Goal: Task Accomplishment & Management: Use online tool/utility

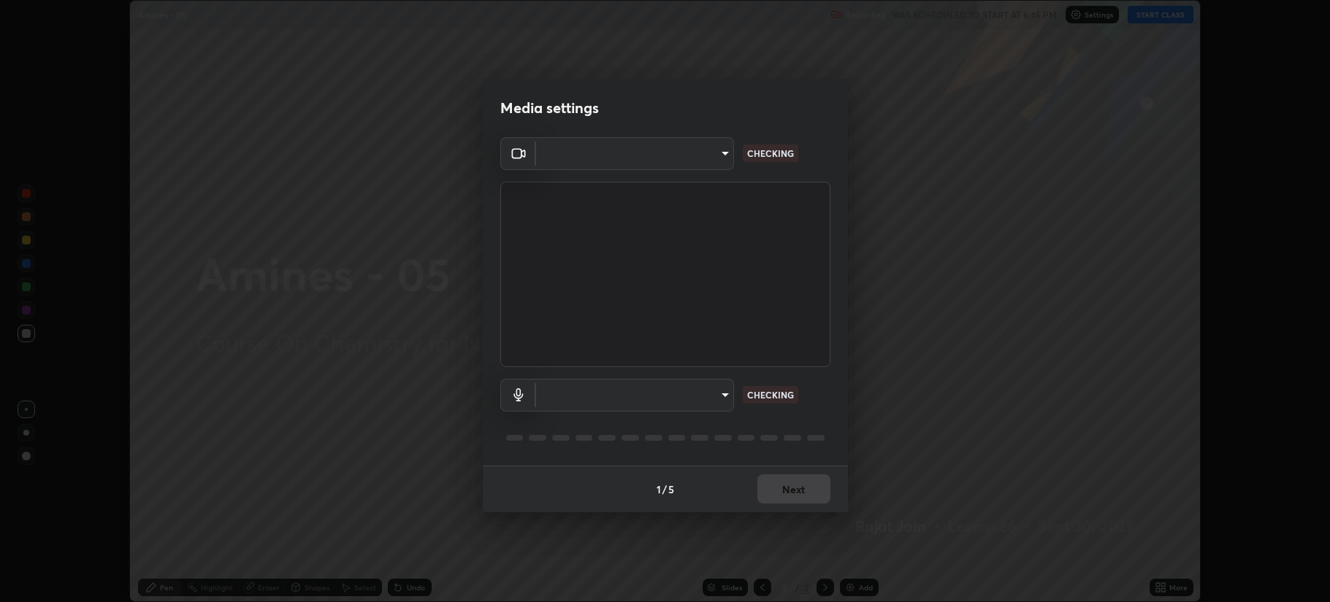
scroll to position [602, 1330]
type input "b514d6723dd4d3c471526cd53b1784ca3f70d9044c5aa72a57affb8596088c16"
type input "4b0bcb73a5cd5ad7ac8f15a43def5814917f8cfc26a0fcb8ea41dee10f63b9ca"
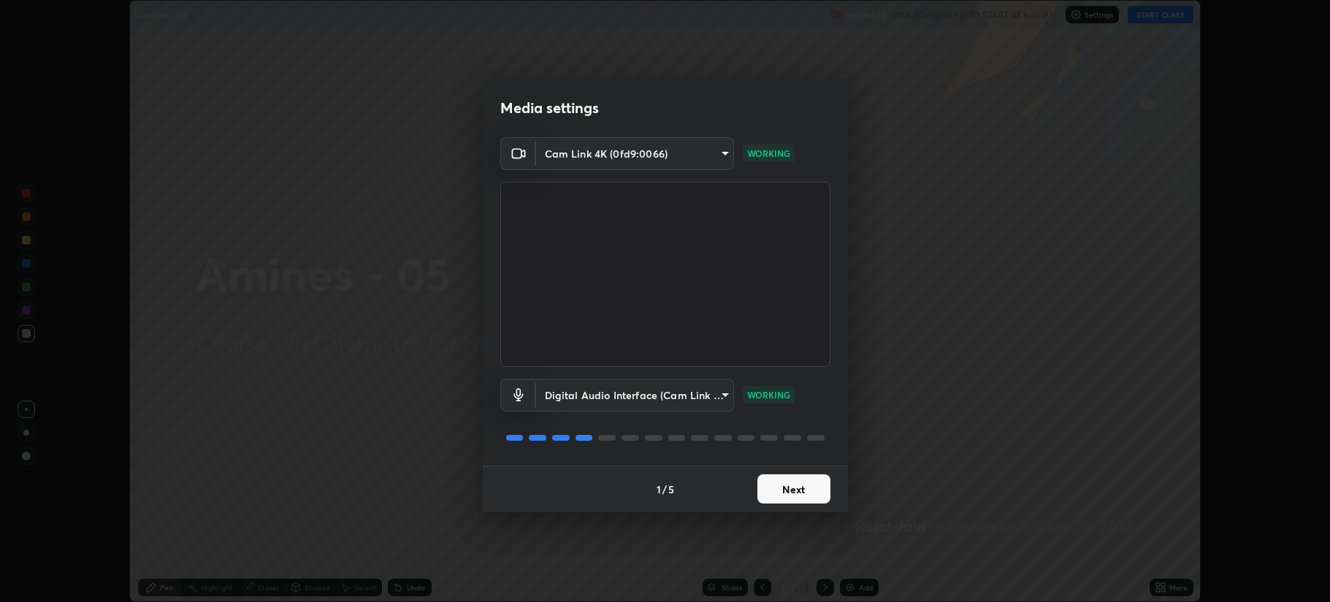
click at [776, 490] on button "Next" at bounding box center [793, 489] width 73 height 29
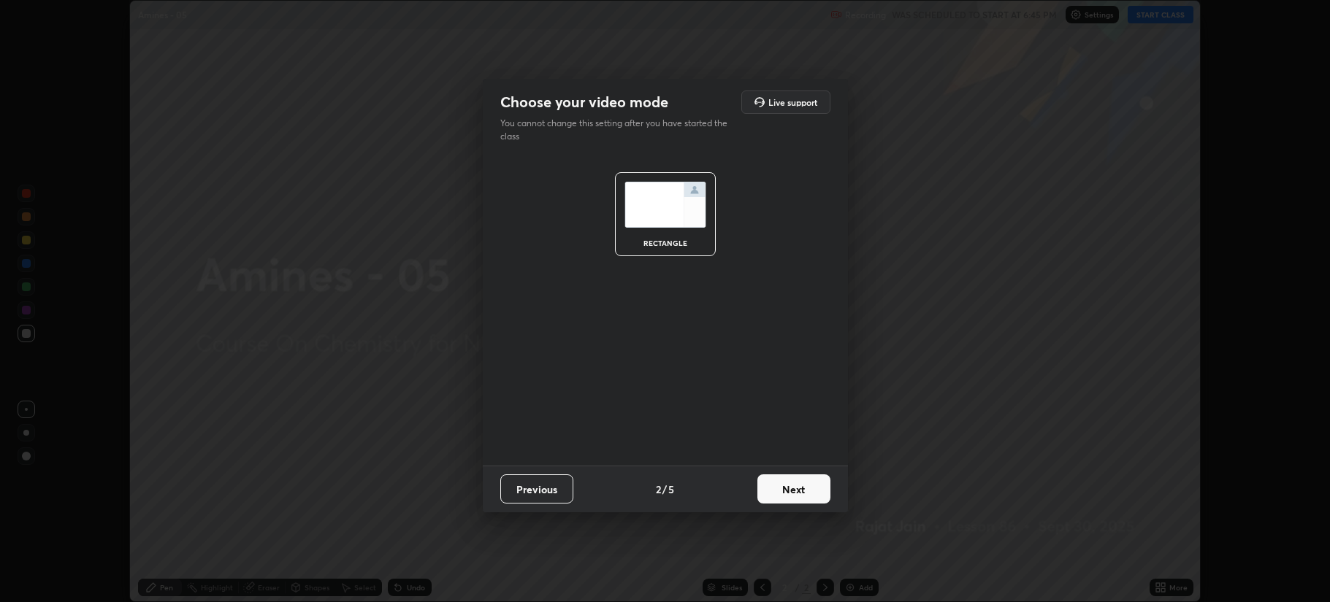
click at [789, 491] on button "Next" at bounding box center [793, 489] width 73 height 29
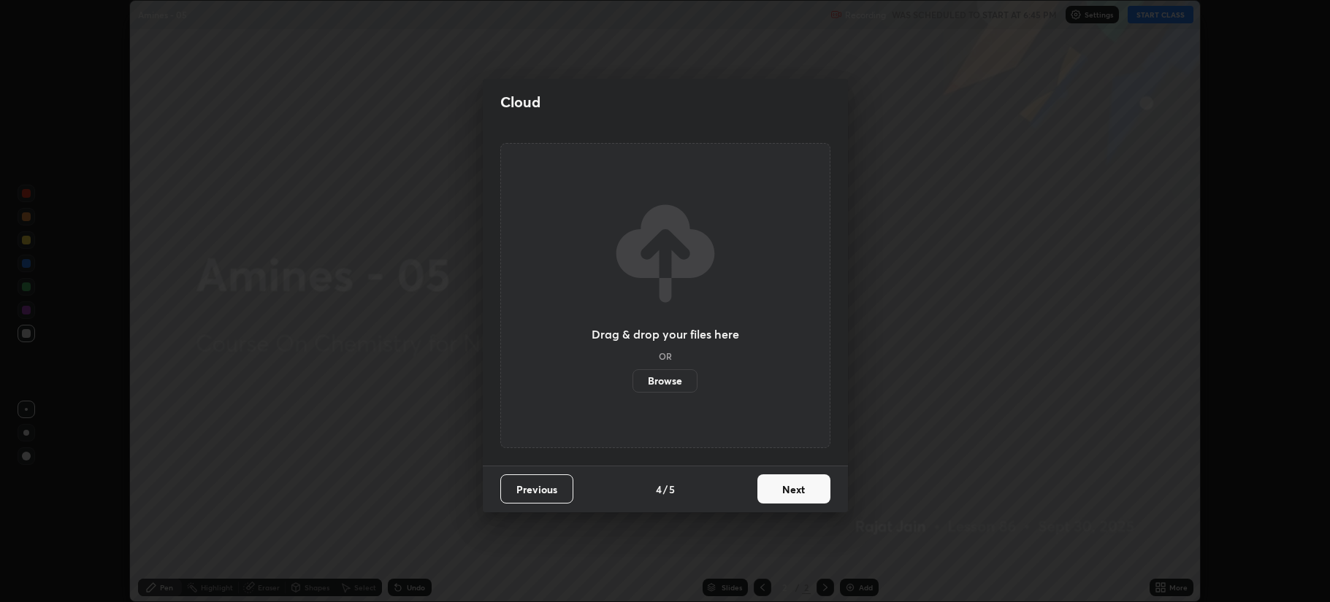
click at [794, 489] on button "Next" at bounding box center [793, 489] width 73 height 29
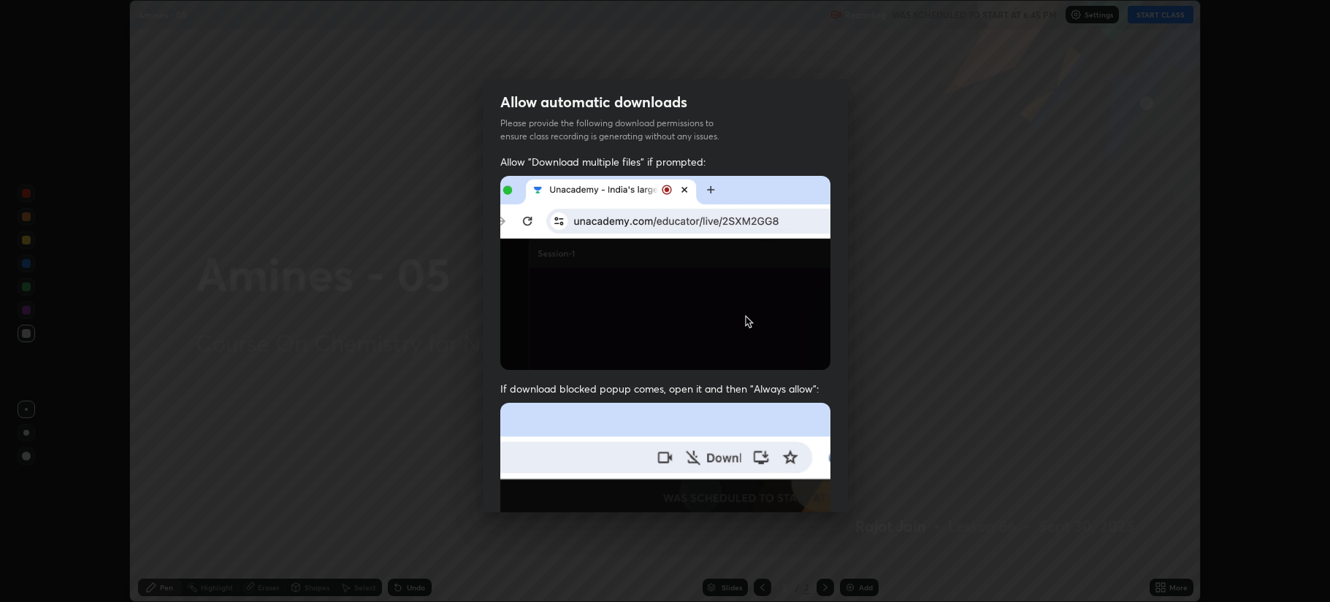
click at [791, 488] on img at bounding box center [665, 562] width 330 height 319
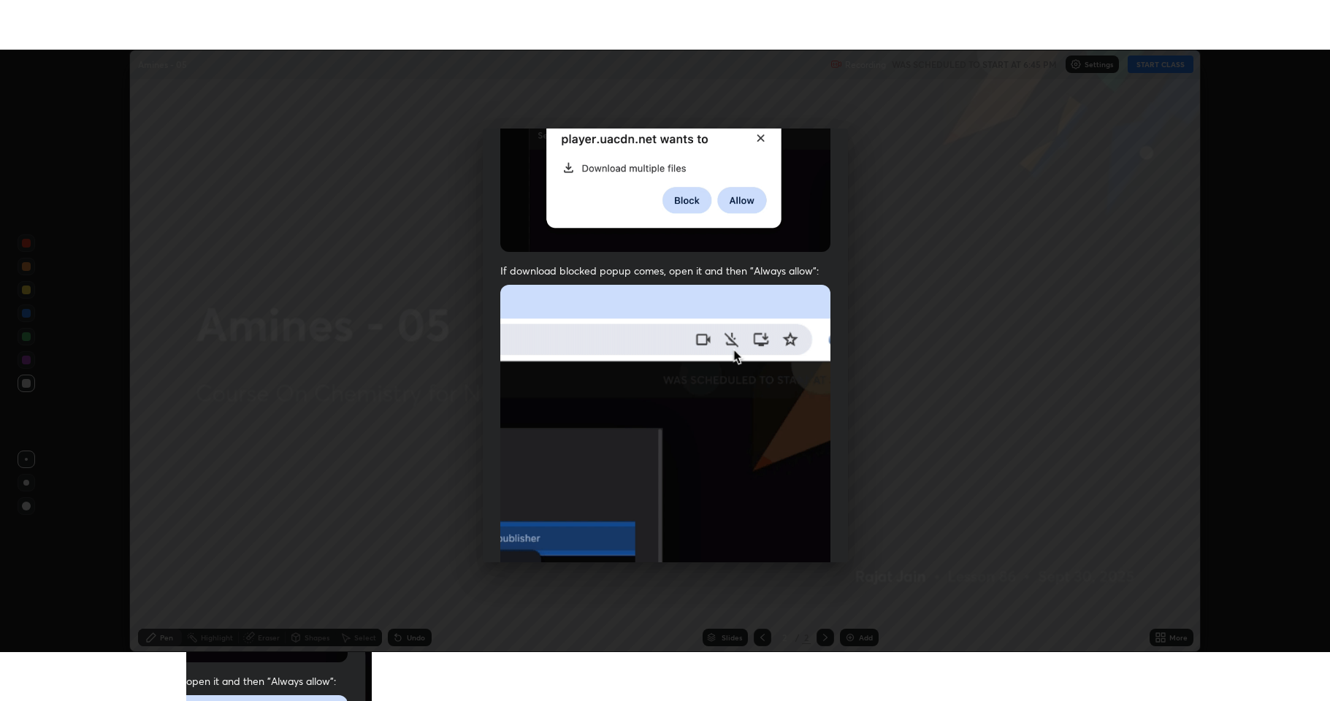
scroll to position [296, 0]
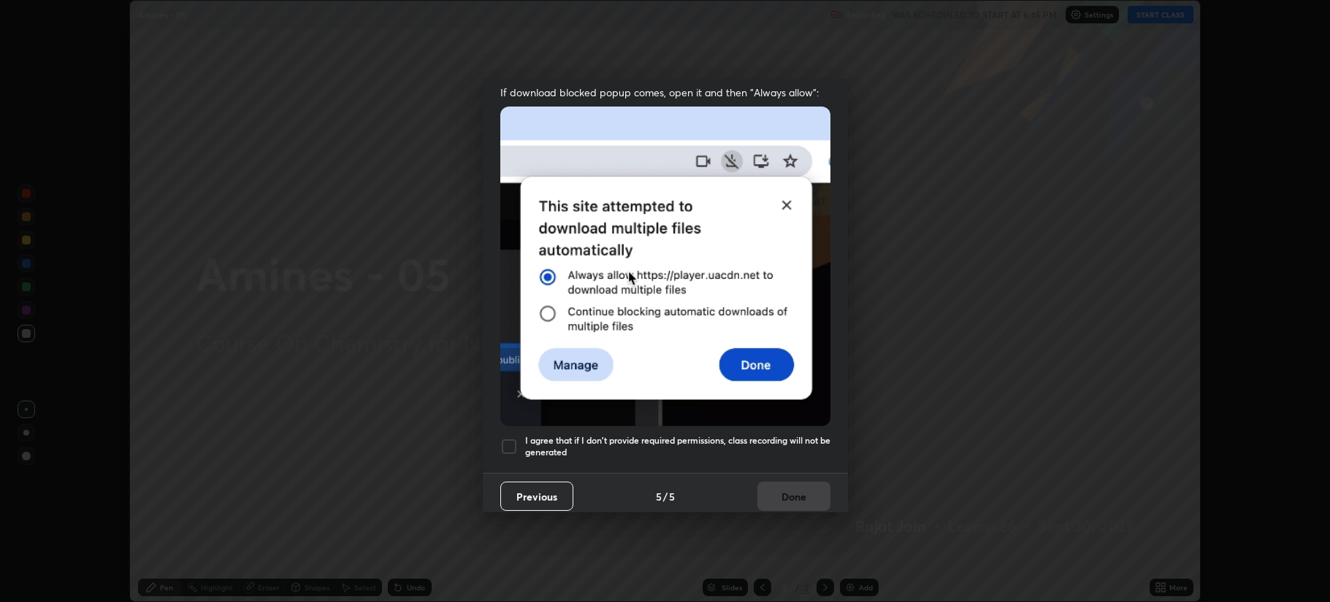
click at [511, 440] on div at bounding box center [509, 447] width 18 height 18
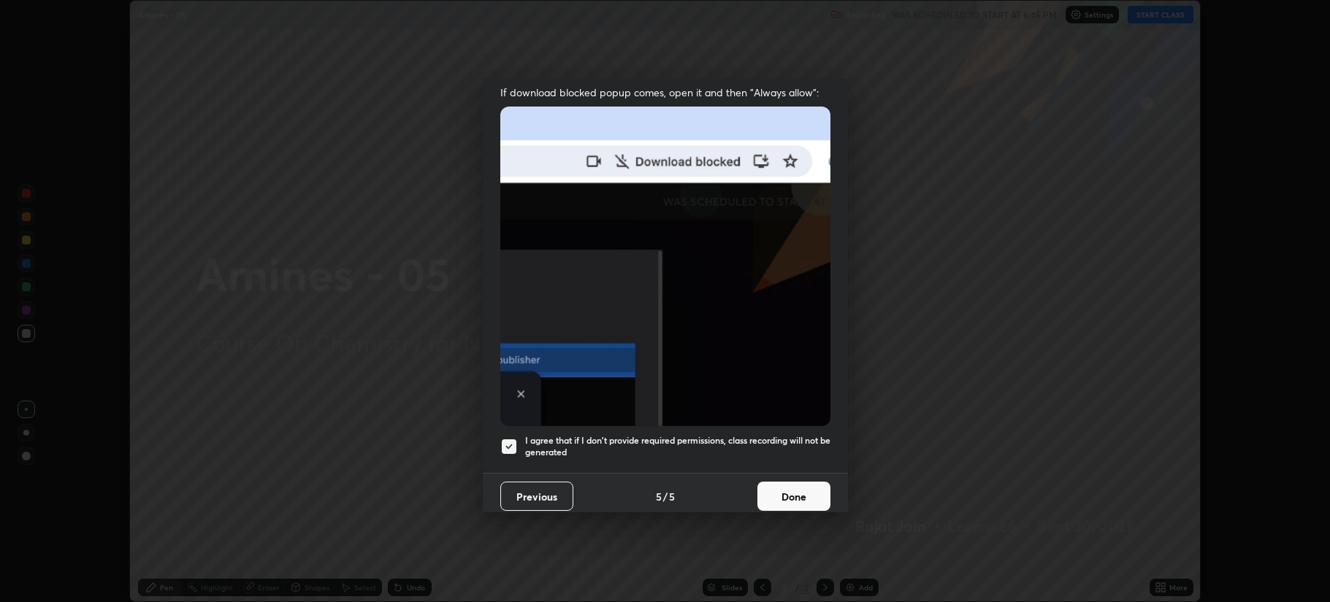
click at [778, 488] on button "Done" at bounding box center [793, 496] width 73 height 29
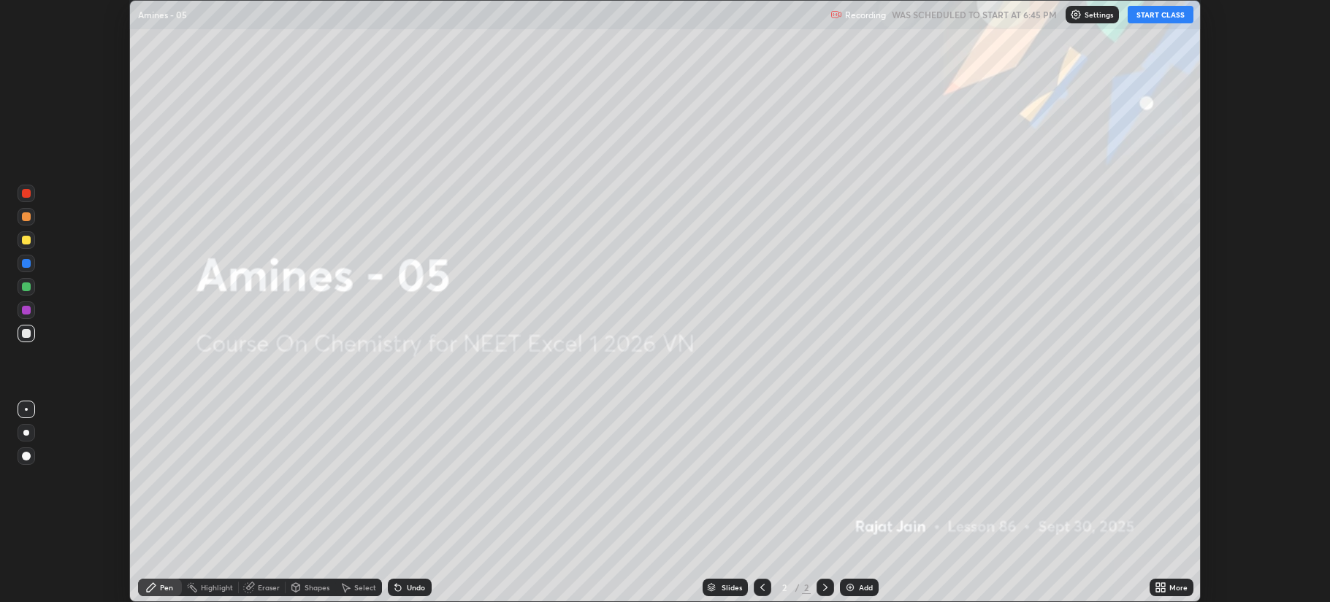
click at [1155, 18] on button "START CLASS" at bounding box center [1160, 15] width 66 height 18
click at [1172, 584] on div "More" at bounding box center [1178, 587] width 18 height 7
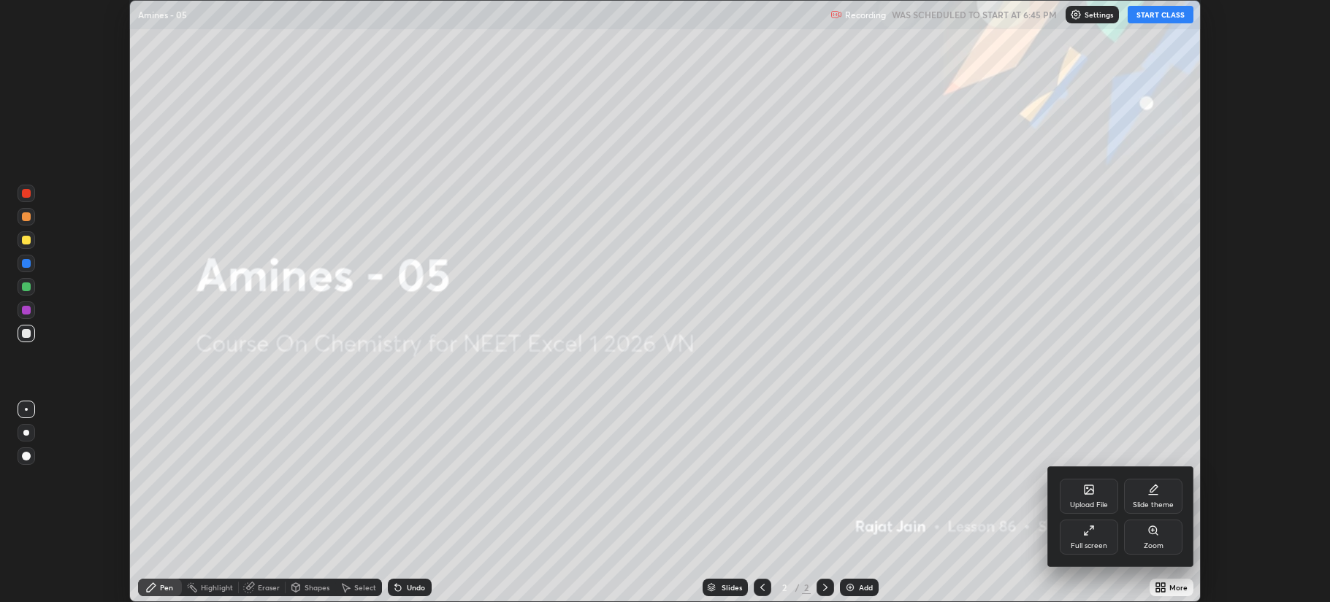
click at [1082, 535] on div "Full screen" at bounding box center [1088, 537] width 58 height 35
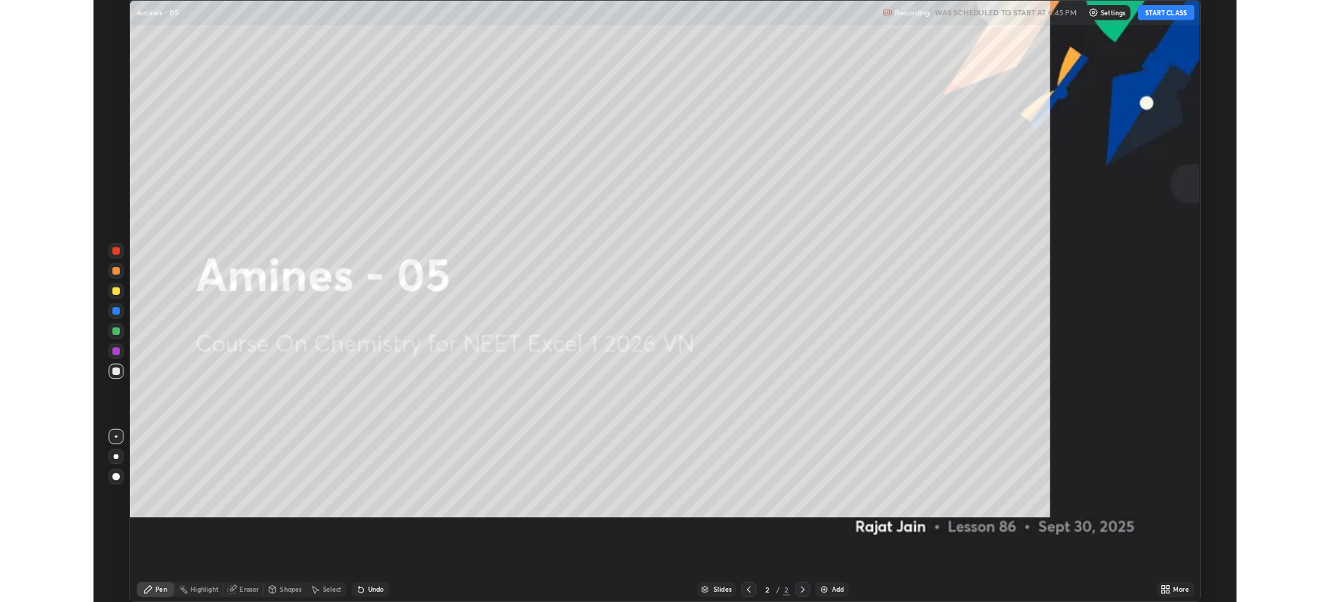
scroll to position [701, 1330]
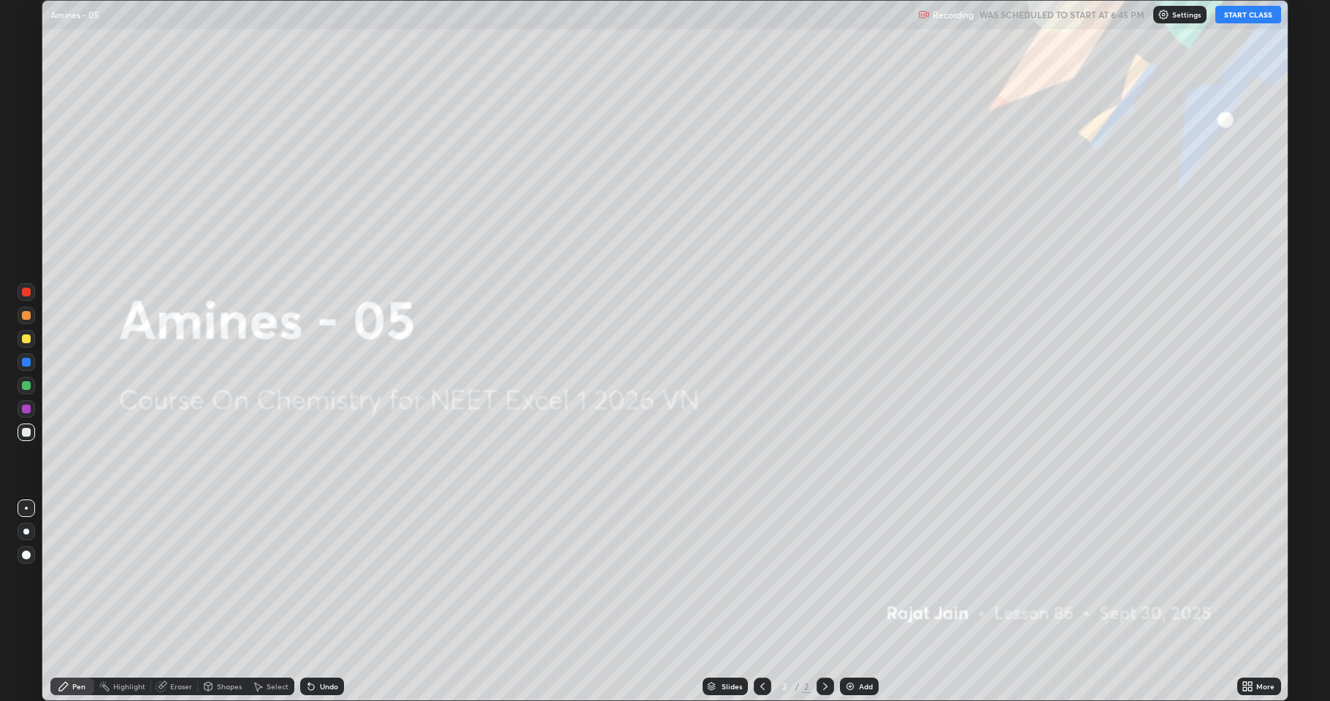
click at [856, 602] on div "Add" at bounding box center [859, 687] width 39 height 18
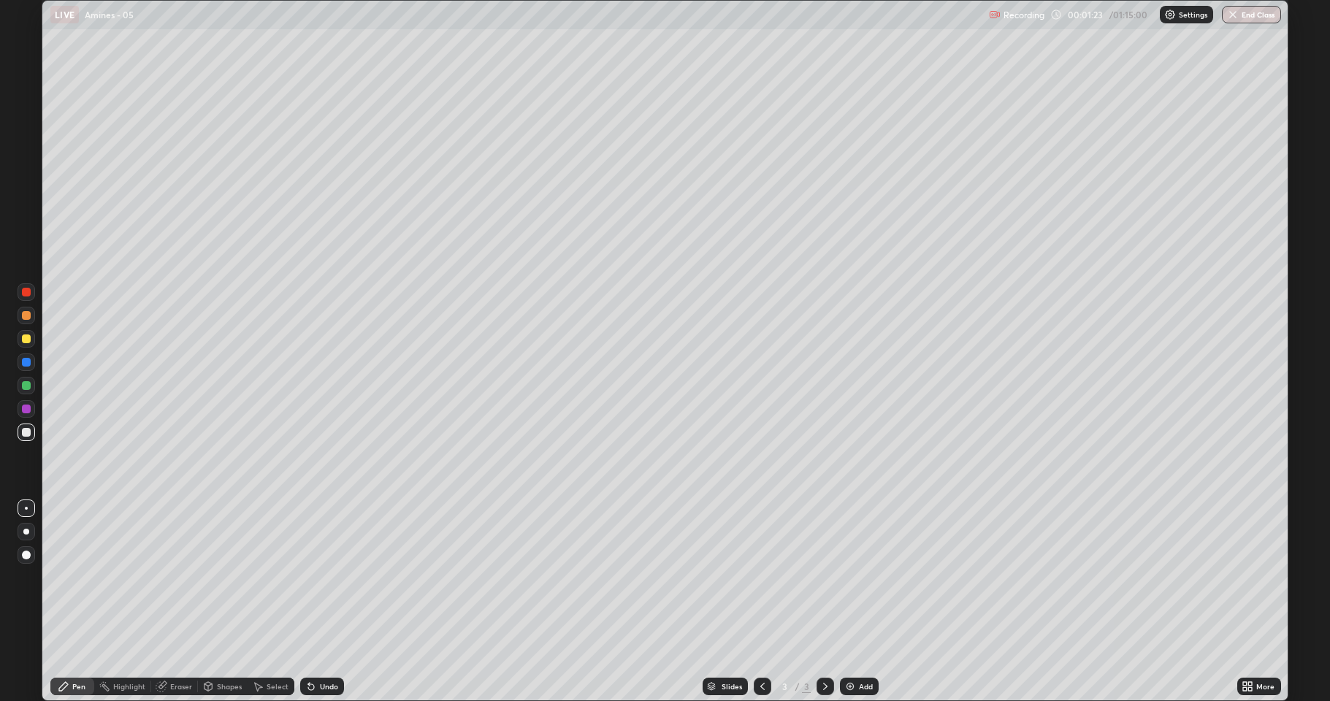
click at [315, 602] on div "Undo" at bounding box center [322, 687] width 44 height 18
click at [330, 602] on div "Undo" at bounding box center [322, 687] width 44 height 18
click at [334, 602] on div "Undo" at bounding box center [329, 686] width 18 height 7
click at [331, 602] on div "Undo" at bounding box center [329, 686] width 18 height 7
click at [326, 602] on div "Undo" at bounding box center [329, 686] width 18 height 7
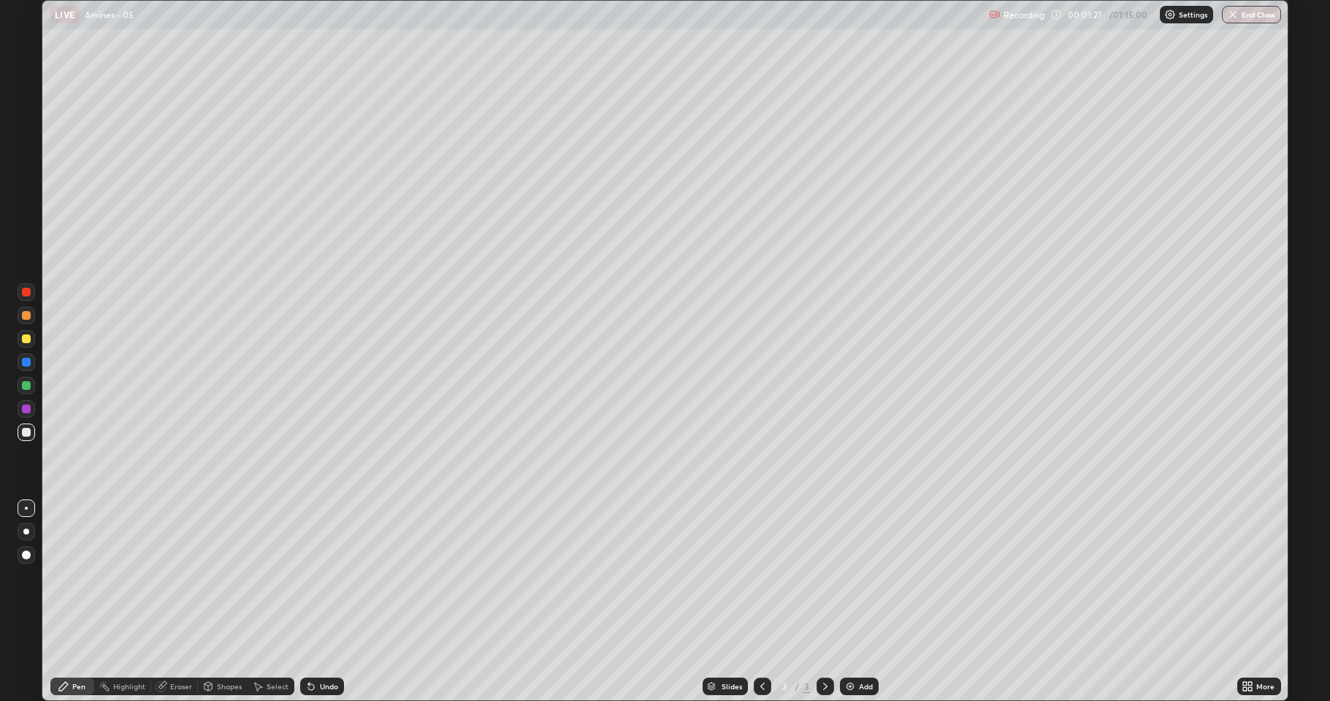
click at [326, 602] on div "Undo" at bounding box center [322, 687] width 44 height 18
click at [872, 602] on div "Add" at bounding box center [859, 687] width 39 height 18
click at [314, 602] on div "Undo" at bounding box center [322, 687] width 44 height 18
click at [315, 602] on div "Undo" at bounding box center [322, 687] width 44 height 18
click at [314, 602] on icon at bounding box center [311, 686] width 12 height 12
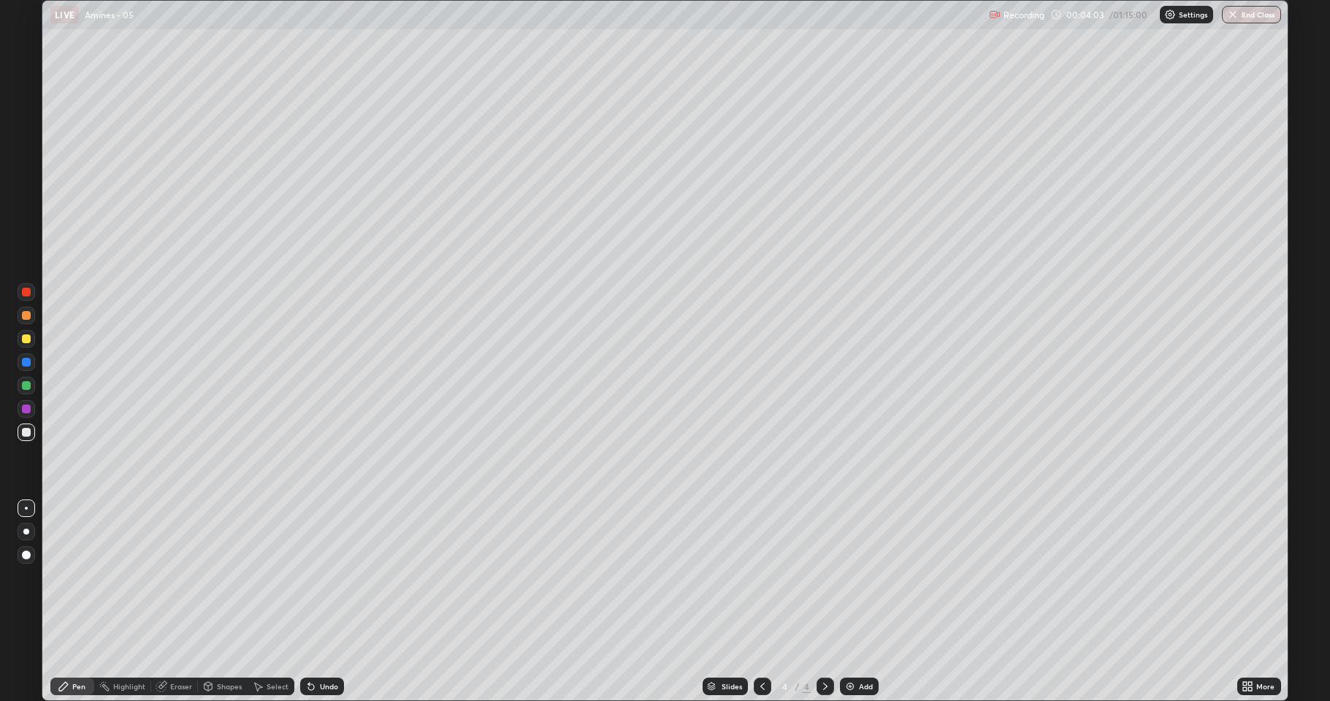
click at [325, 602] on div "Undo" at bounding box center [329, 686] width 18 height 7
click at [315, 602] on div "Undo" at bounding box center [322, 687] width 44 height 18
click at [1288, 363] on div "Setting up your live class" at bounding box center [665, 350] width 1330 height 701
click at [761, 602] on icon at bounding box center [762, 686] width 12 height 12
click at [824, 602] on icon at bounding box center [825, 686] width 12 height 12
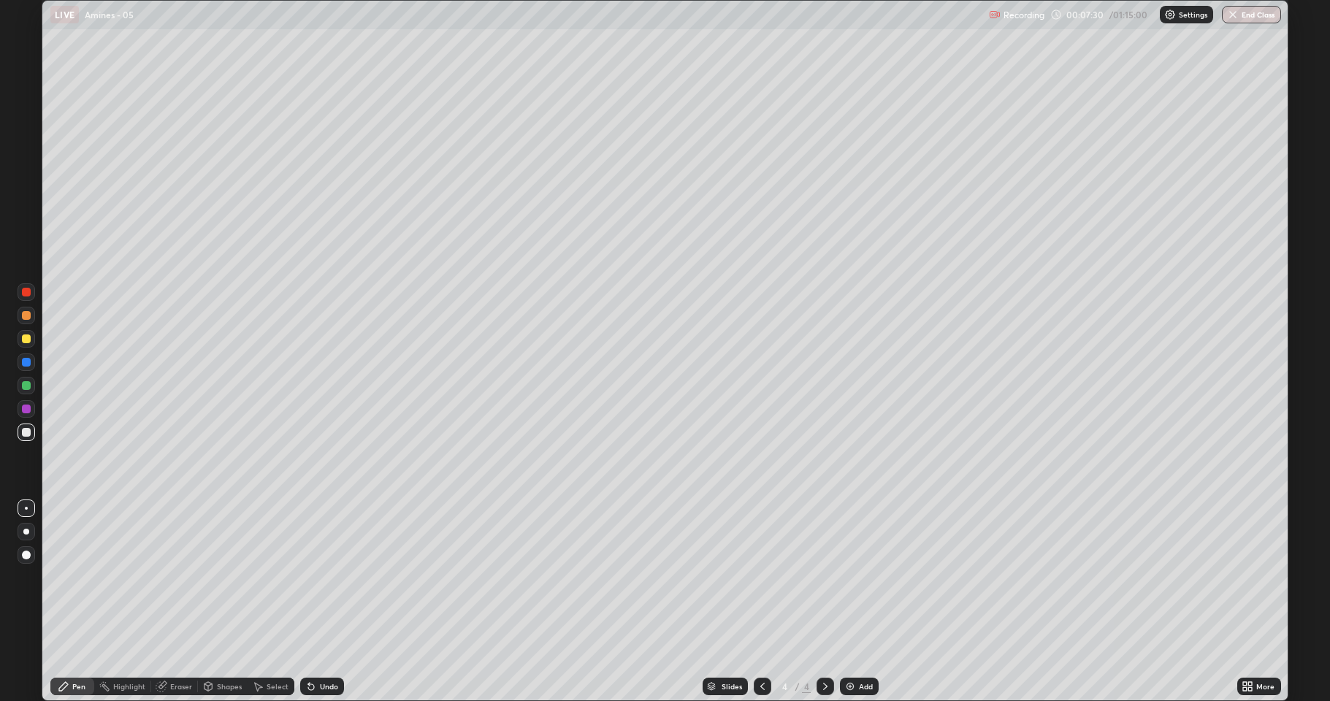
click at [1264, 602] on div "More" at bounding box center [1265, 686] width 18 height 7
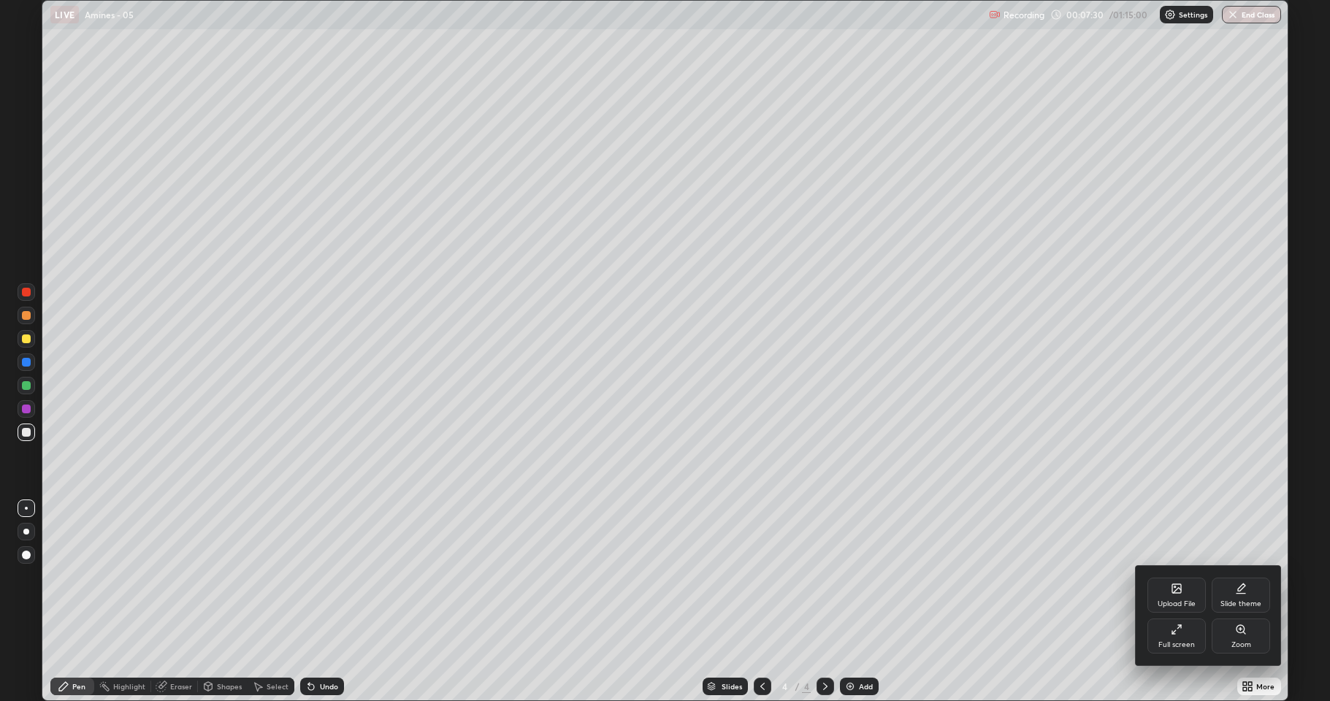
click at [1178, 602] on div "Full screen" at bounding box center [1176, 644] width 37 height 7
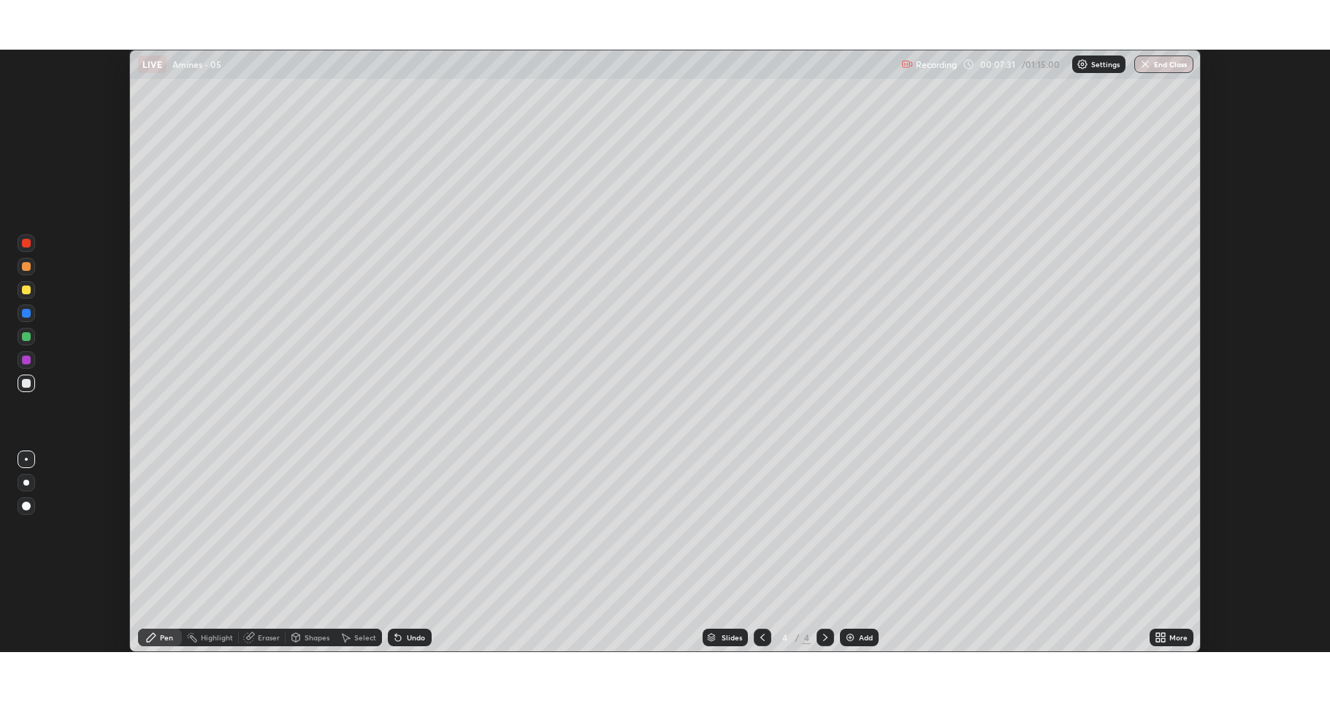
scroll to position [72407, 71680]
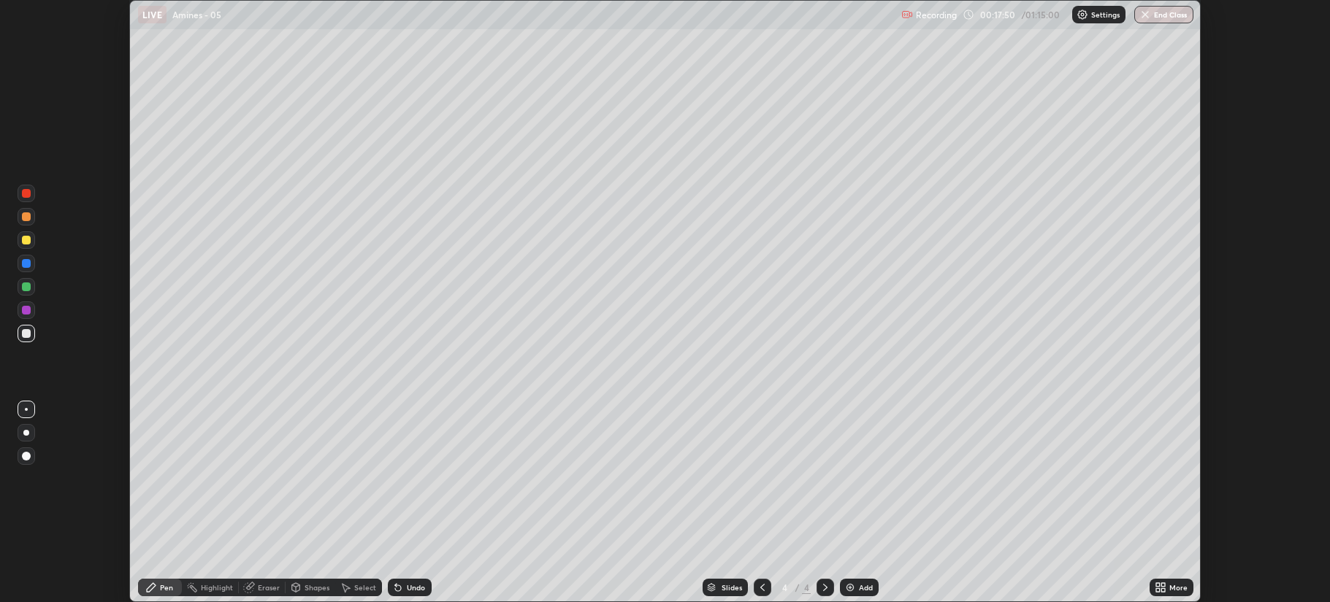
click at [863, 587] on div "Add" at bounding box center [866, 587] width 14 height 7
click at [1162, 585] on icon at bounding box center [1163, 585] width 4 height 4
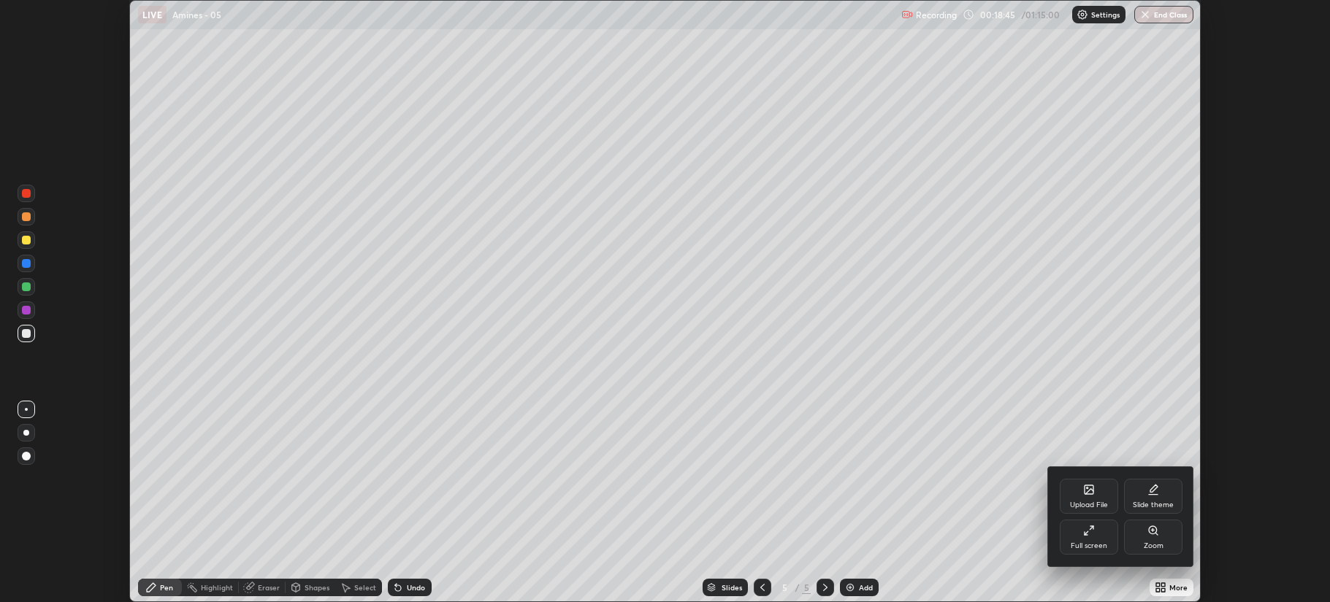
click at [1091, 535] on icon at bounding box center [1089, 531] width 12 height 12
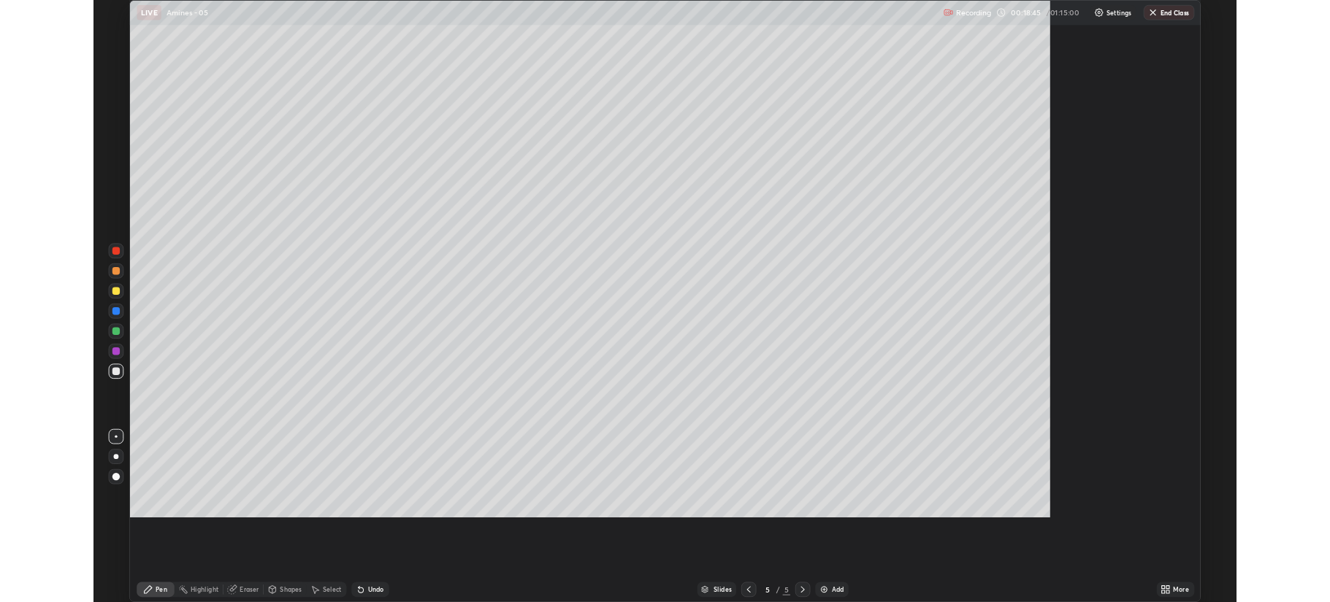
scroll to position [701, 1330]
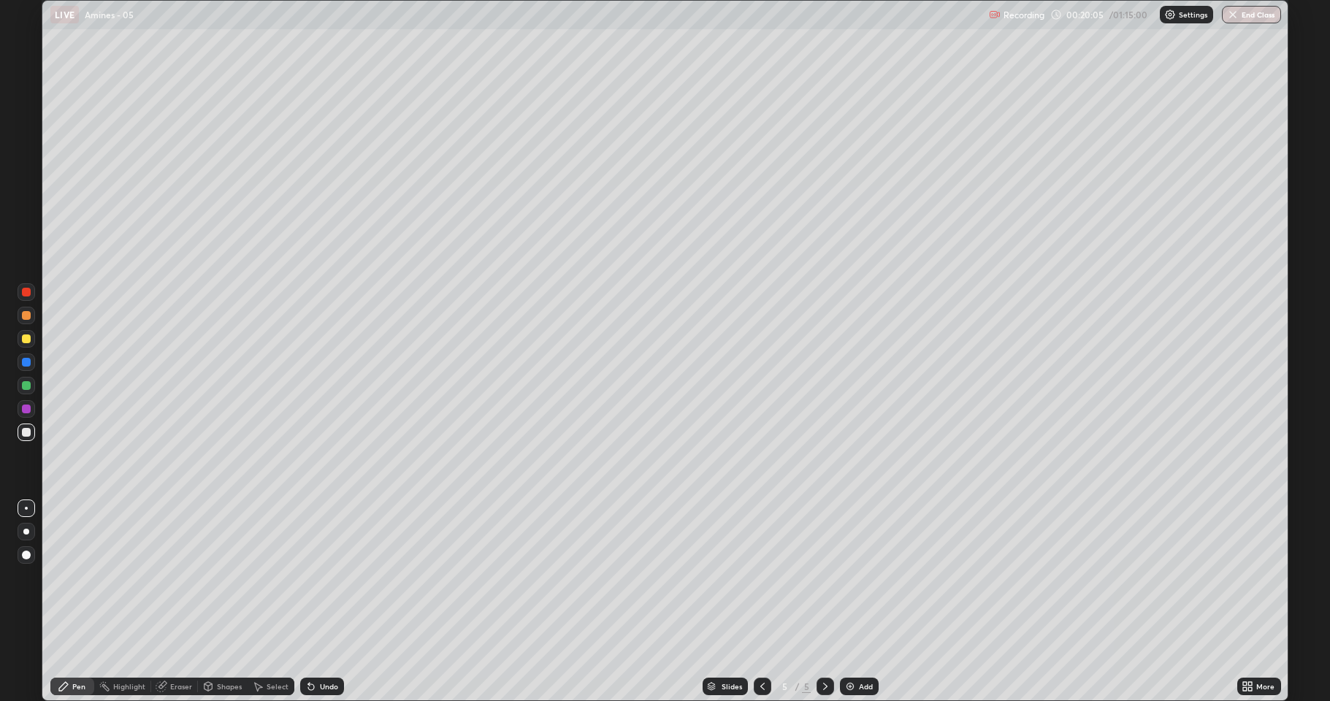
click at [25, 339] on div at bounding box center [26, 338] width 9 height 9
click at [18, 435] on div at bounding box center [27, 432] width 18 height 18
click at [320, 602] on div "Undo" at bounding box center [329, 686] width 18 height 7
click at [20, 337] on div at bounding box center [27, 339] width 18 height 18
click at [308, 602] on icon at bounding box center [311, 687] width 6 height 6
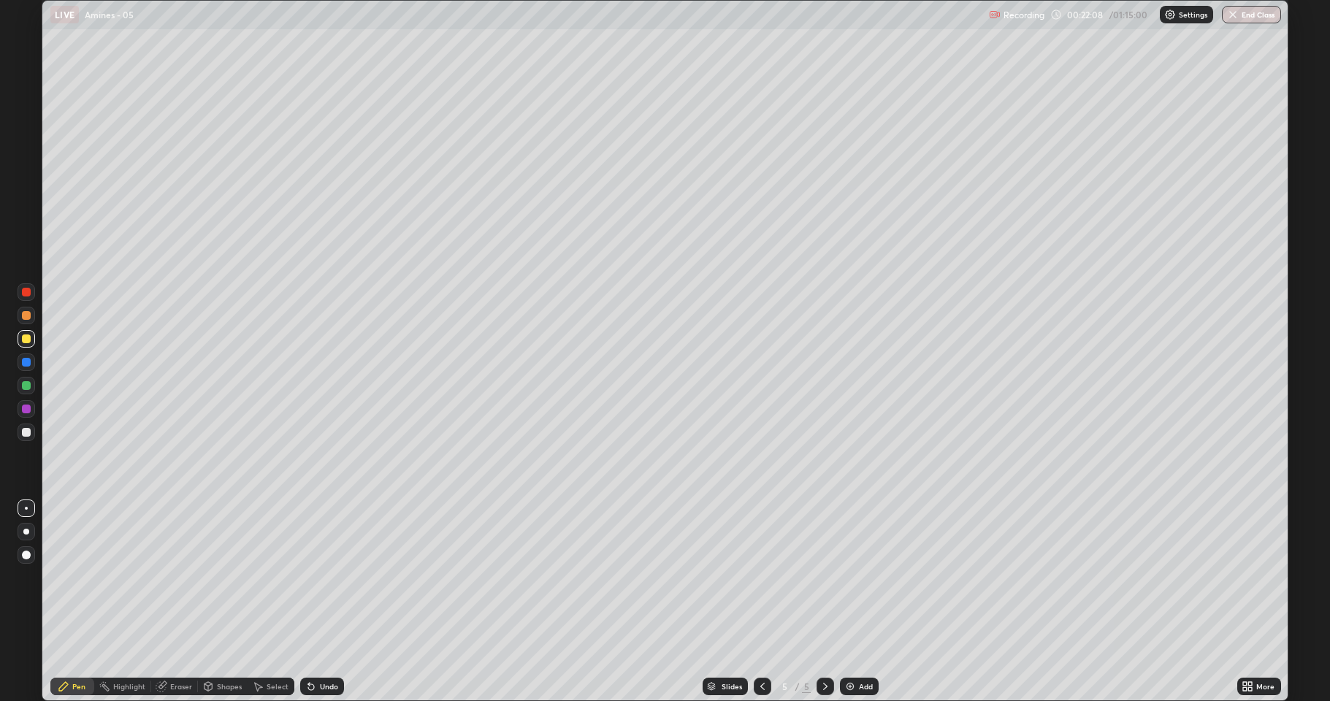
click at [315, 602] on div "Undo" at bounding box center [322, 687] width 44 height 18
click at [848, 602] on img at bounding box center [850, 686] width 12 height 12
click at [29, 440] on div at bounding box center [27, 432] width 18 height 18
click at [313, 602] on icon at bounding box center [311, 686] width 12 height 12
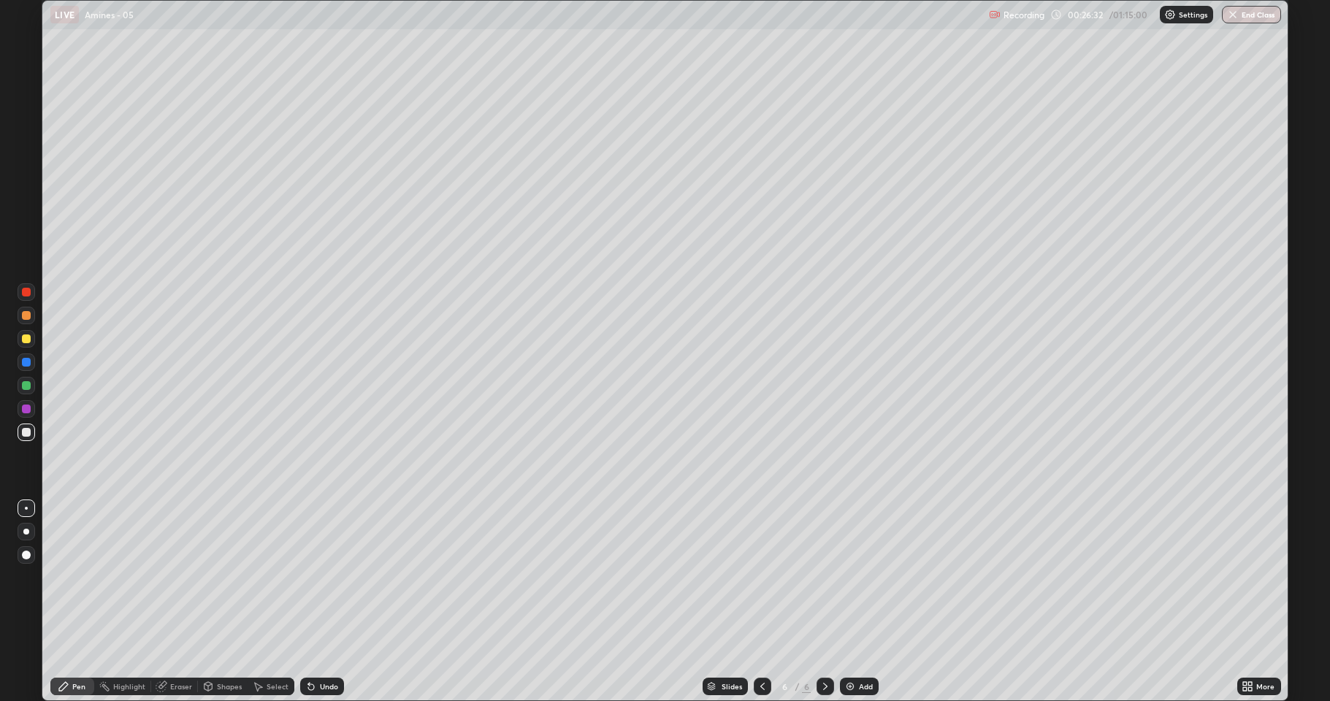
click at [321, 602] on div "Undo" at bounding box center [329, 686] width 18 height 7
click at [318, 602] on div "Undo" at bounding box center [322, 687] width 44 height 18
click at [25, 339] on div at bounding box center [26, 338] width 9 height 9
click at [856, 602] on div "Add" at bounding box center [859, 687] width 39 height 18
click at [28, 429] on div at bounding box center [26, 432] width 9 height 9
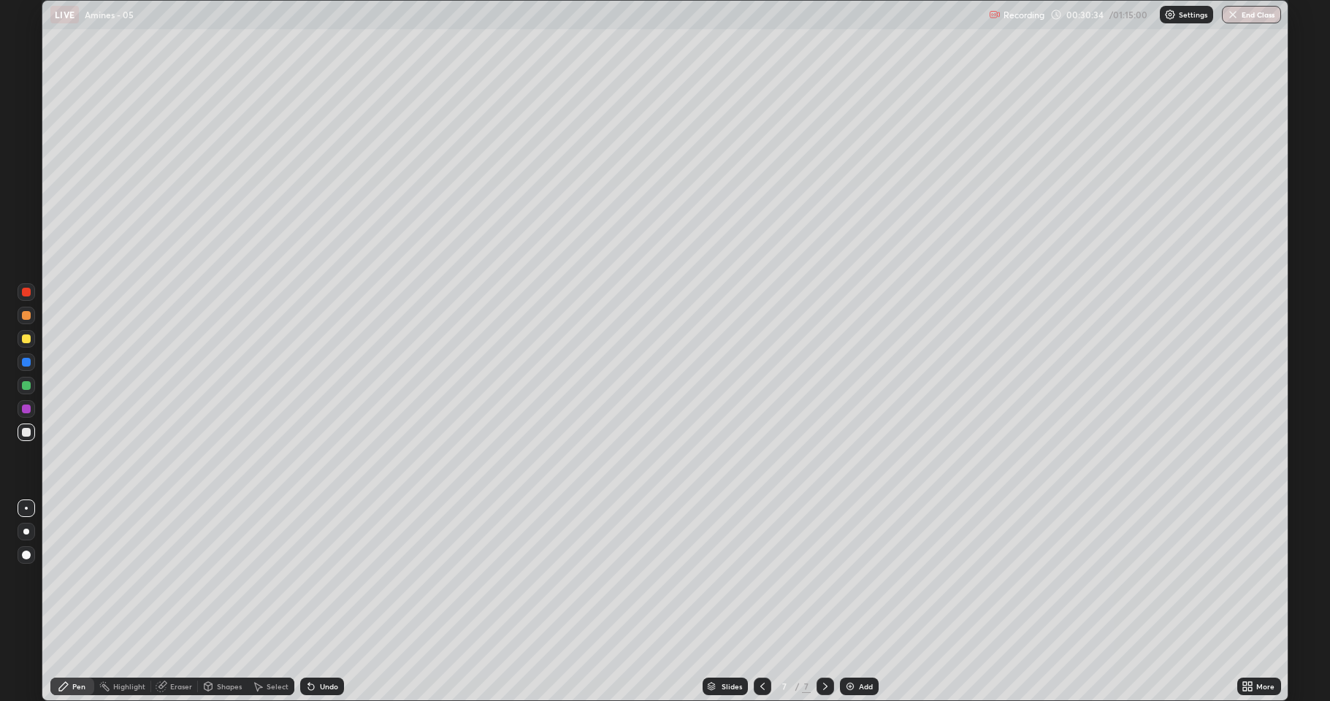
click at [1261, 602] on div "More" at bounding box center [1259, 687] width 44 height 18
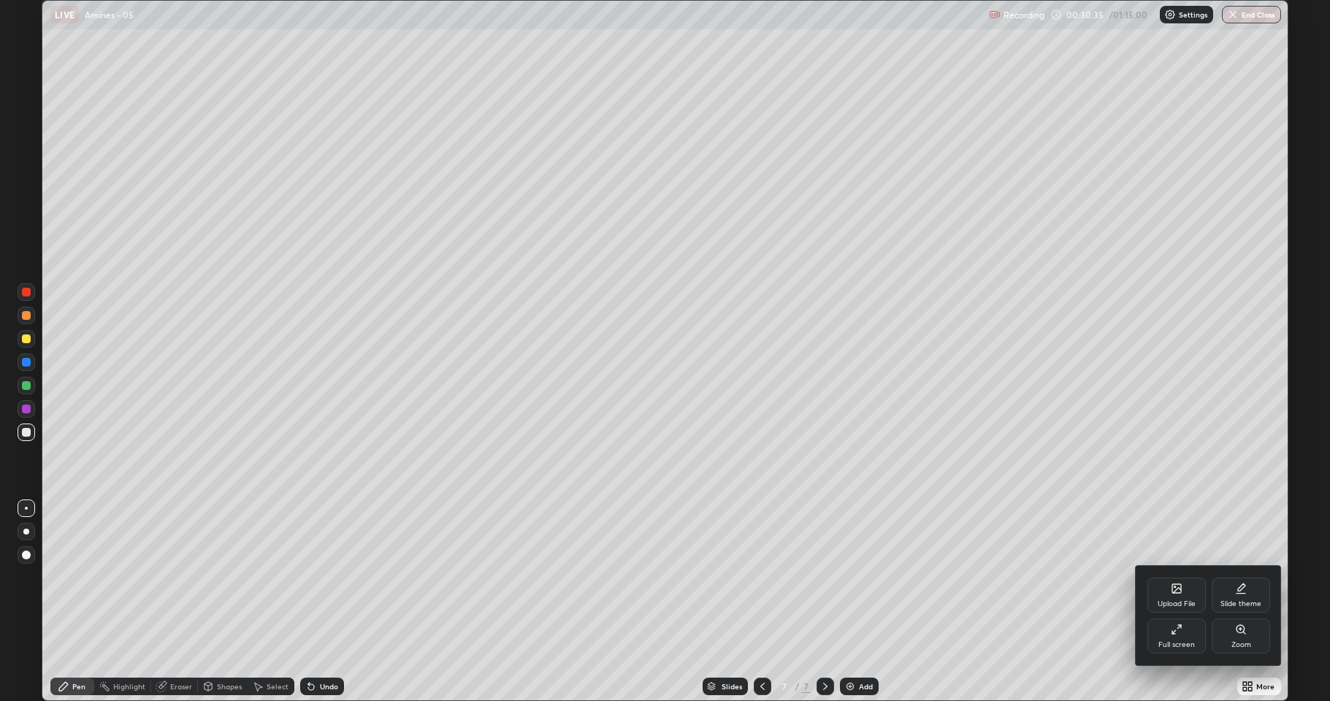
click at [1178, 602] on icon at bounding box center [1179, 627] width 4 height 4
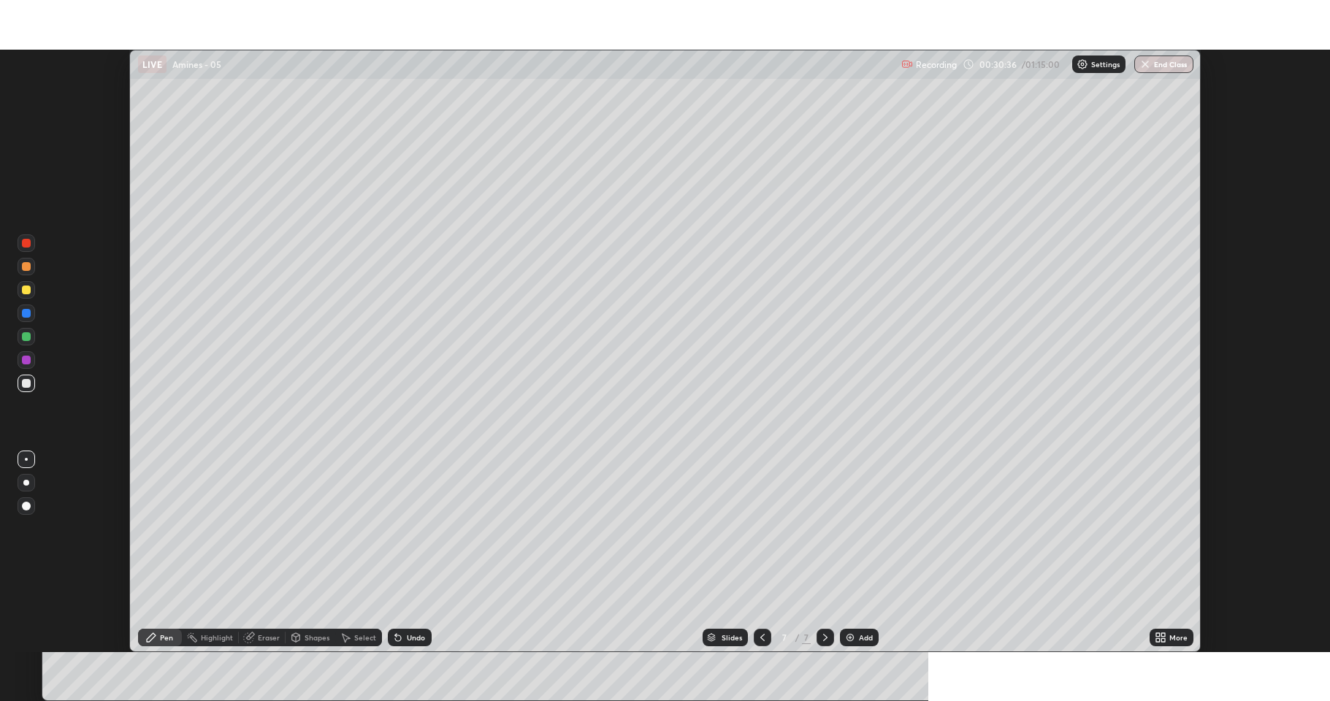
scroll to position [72407, 71680]
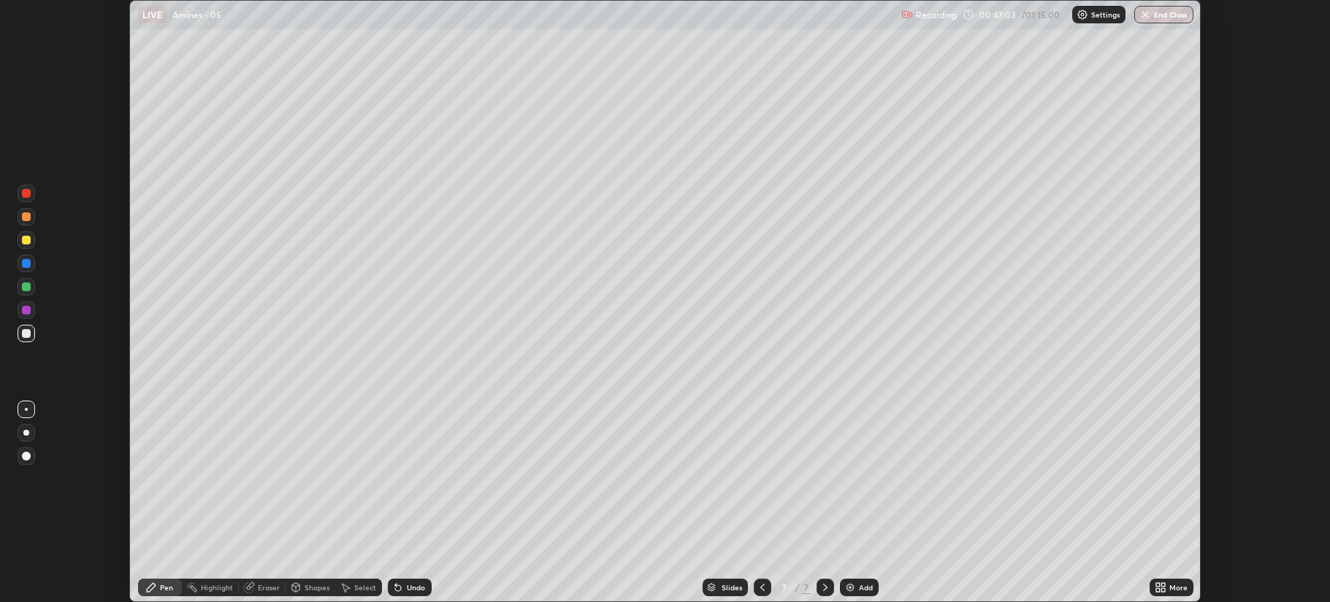
click at [409, 583] on div "Undo" at bounding box center [410, 588] width 44 height 18
click at [408, 581] on div "Undo" at bounding box center [410, 588] width 44 height 18
click at [409, 582] on div "Undo" at bounding box center [410, 588] width 44 height 18
click at [266, 588] on div "Eraser" at bounding box center [269, 587] width 22 height 7
click at [23, 534] on icon at bounding box center [23, 534] width 1 height 1
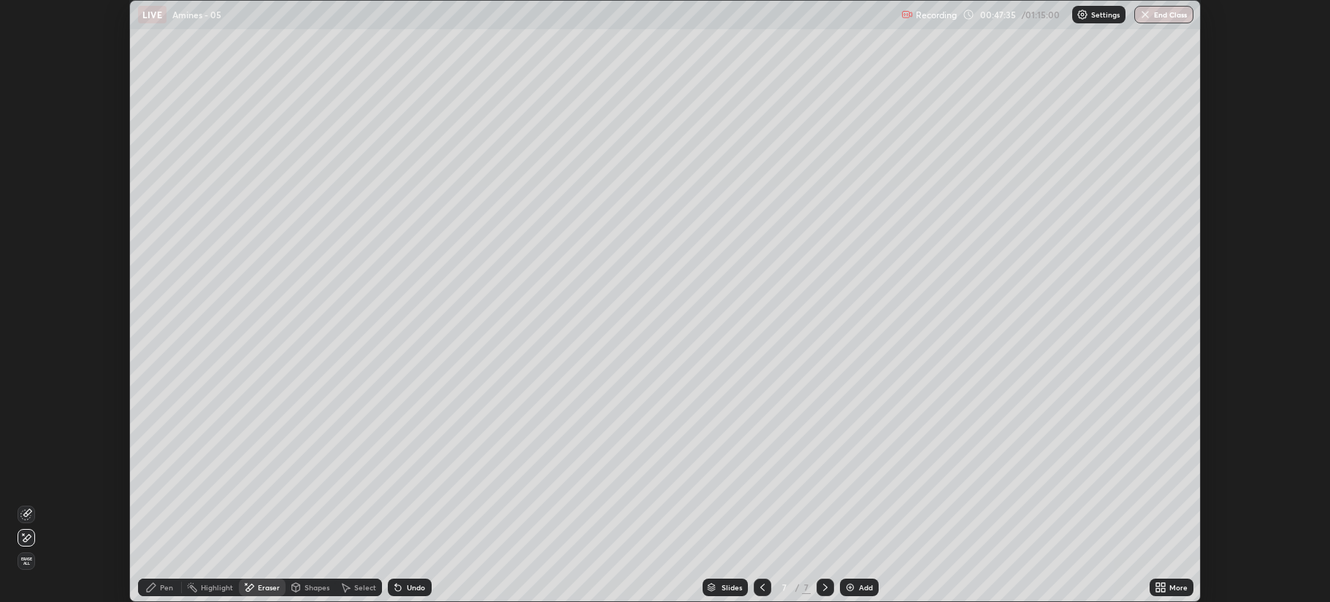
click at [156, 595] on div "Pen" at bounding box center [160, 588] width 44 height 18
click at [859, 593] on div "Add" at bounding box center [859, 588] width 39 height 18
click at [402, 582] on icon at bounding box center [398, 588] width 12 height 12
click at [420, 581] on div "Undo" at bounding box center [410, 588] width 44 height 18
click at [395, 585] on icon at bounding box center [395, 584] width 1 height 1
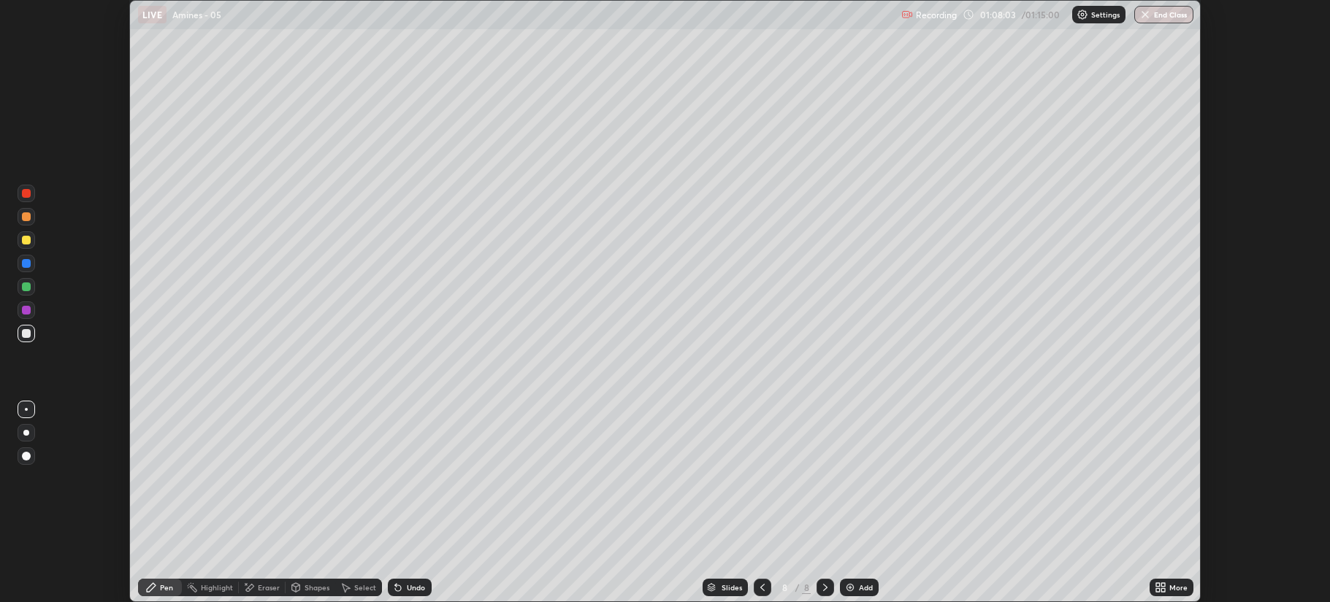
click at [1178, 587] on div "More" at bounding box center [1178, 587] width 18 height 7
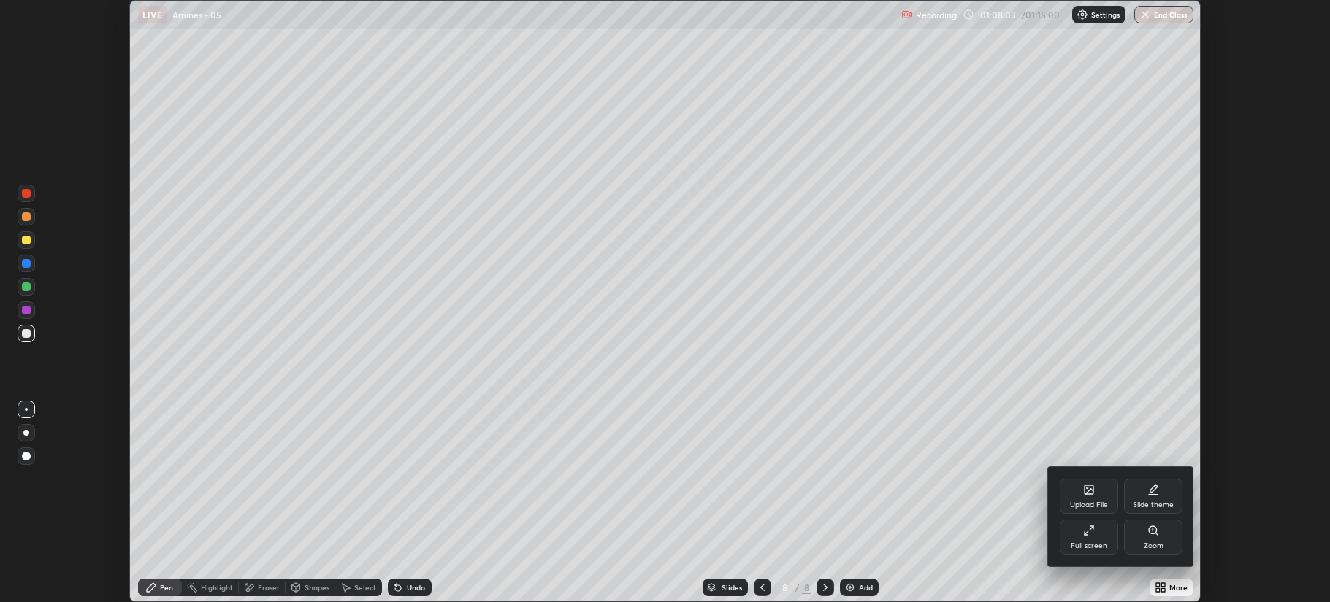
click at [1102, 538] on div "Full screen" at bounding box center [1088, 537] width 58 height 35
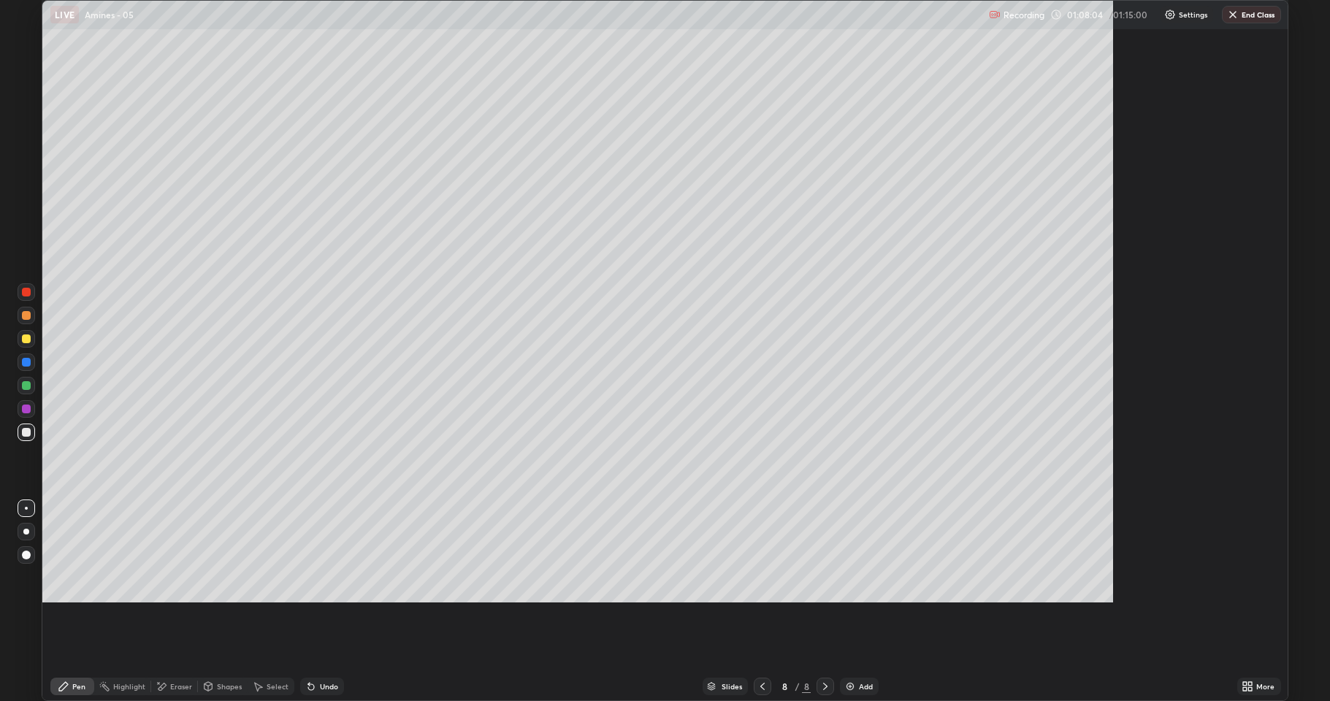
scroll to position [701, 1330]
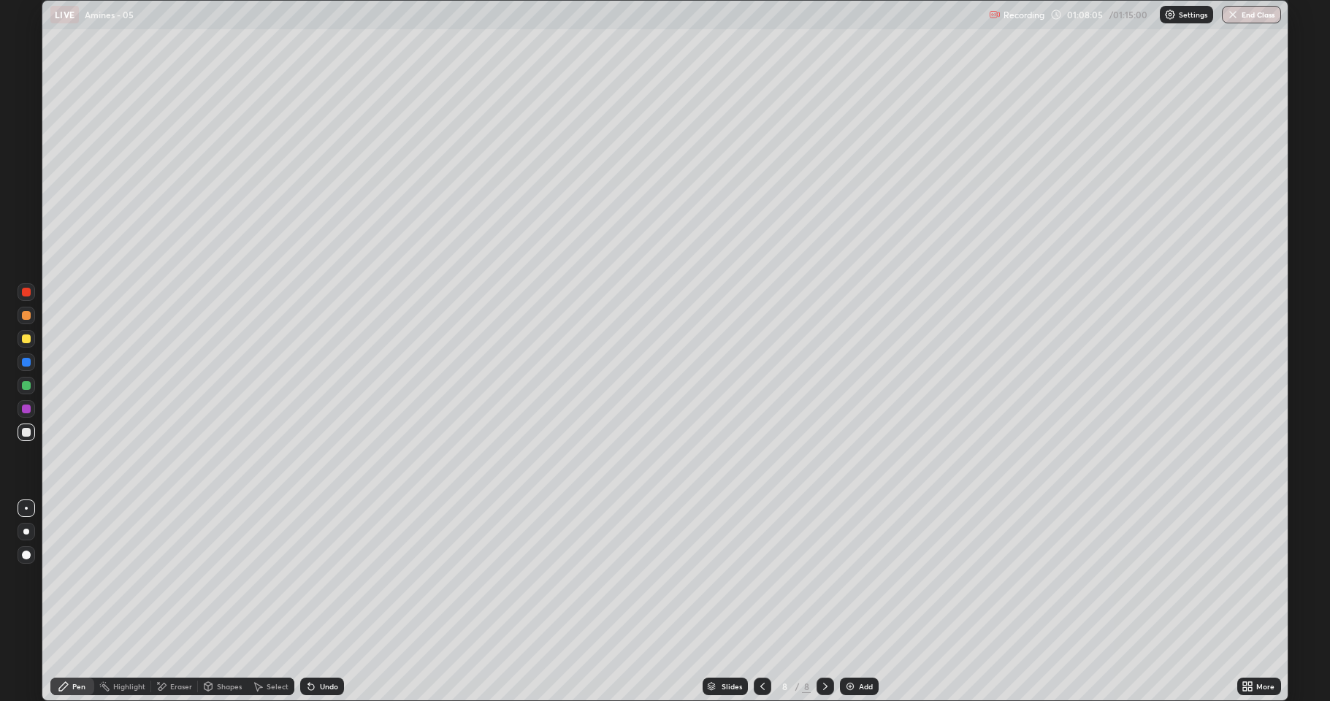
click at [862, 602] on div "Add" at bounding box center [866, 686] width 14 height 7
click at [1254, 13] on button "End Class" at bounding box center [1252, 15] width 58 height 18
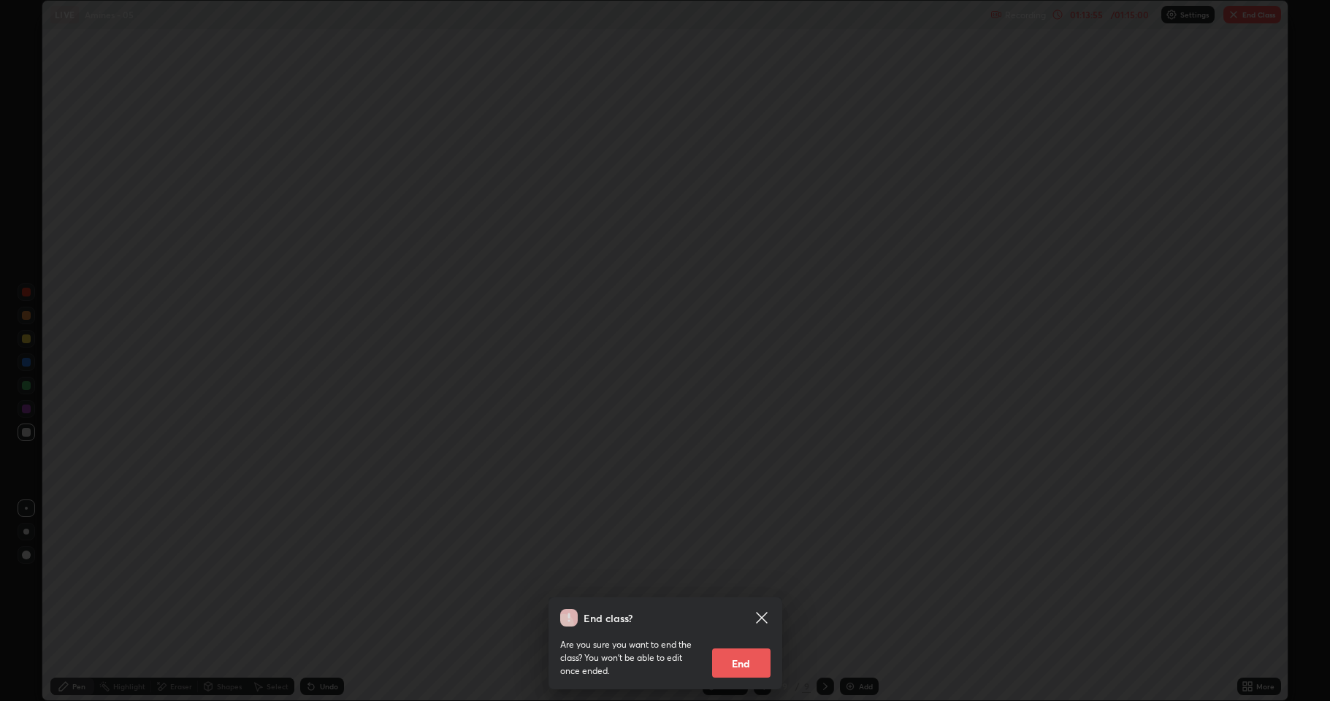
click at [768, 498] on div "End class? Are you sure you want to end the class? You won’t be able to edit on…" at bounding box center [665, 350] width 1330 height 701
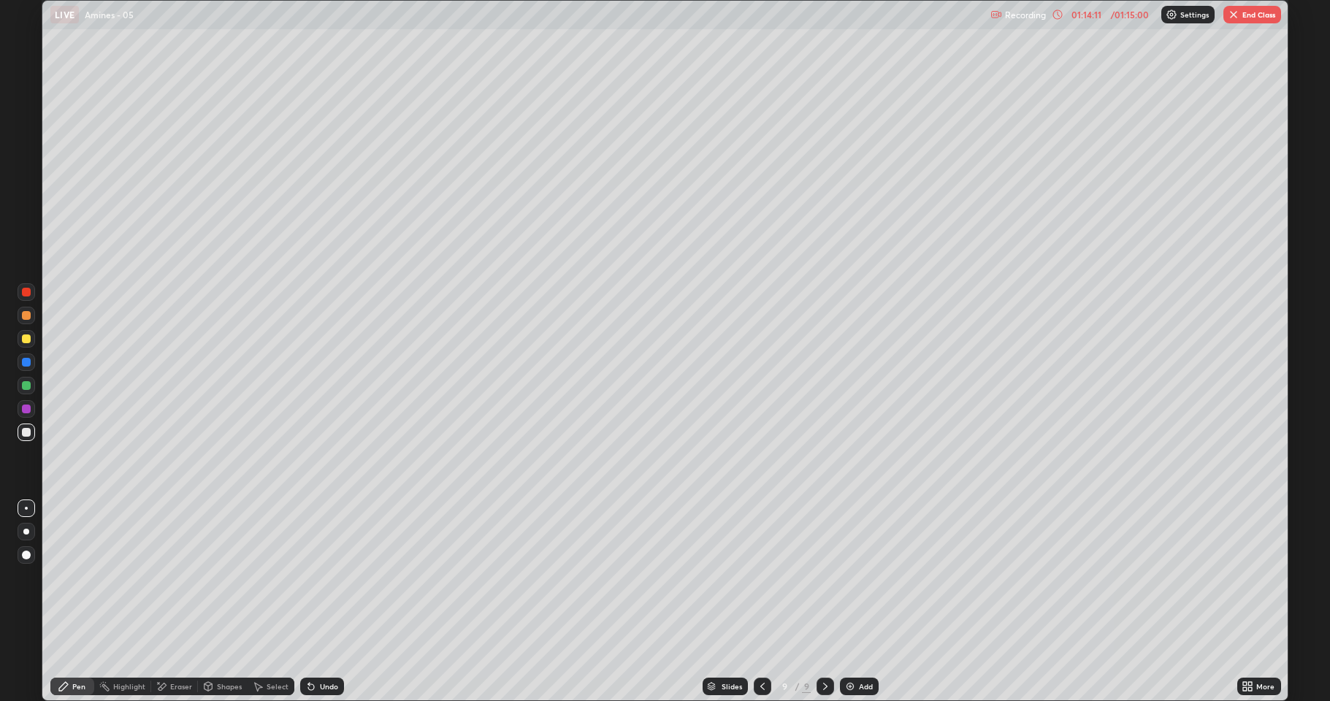
click at [1247, 13] on button "End Class" at bounding box center [1252, 15] width 58 height 18
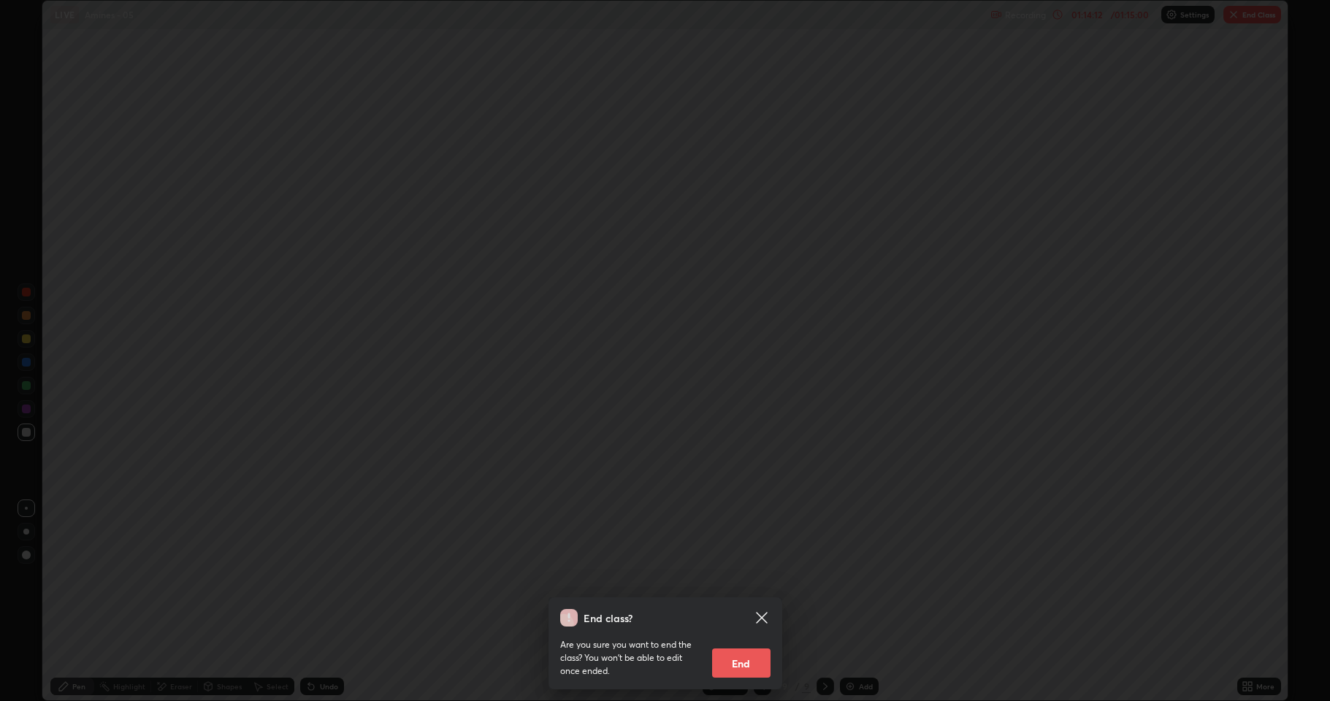
click at [740, 602] on button "End" at bounding box center [741, 662] width 58 height 29
